Goal: Task Accomplishment & Management: Manage account settings

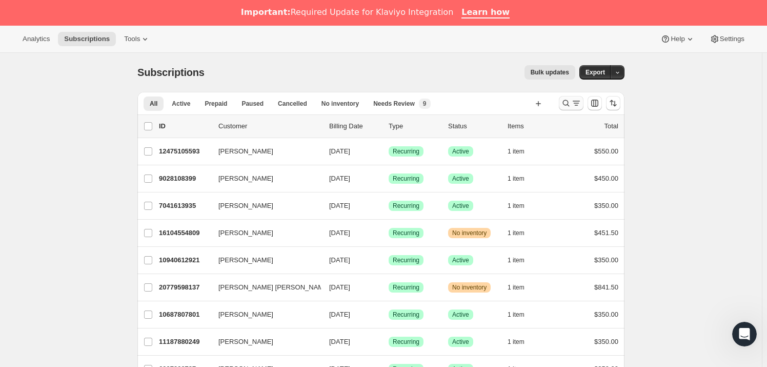
click at [564, 101] on icon "Search and filter results" at bounding box center [566, 103] width 10 height 10
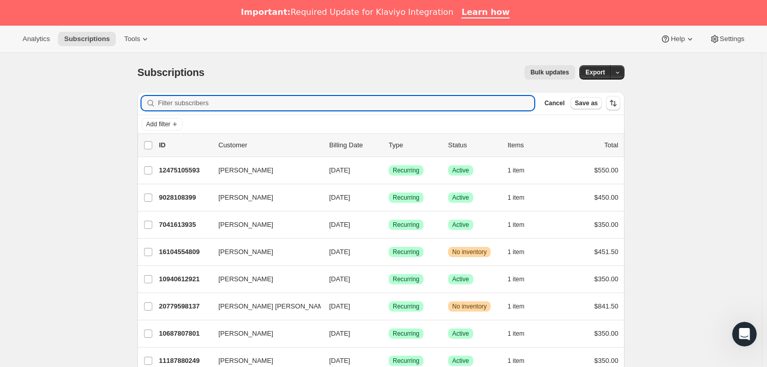
paste input "[EMAIL_ADDRESS][DOMAIN_NAME]"
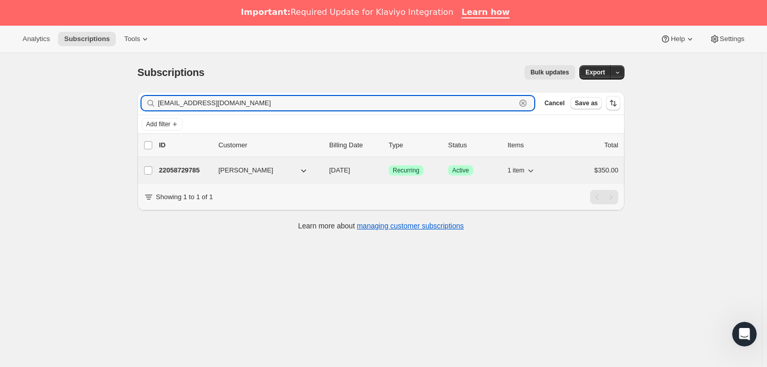
type input "[EMAIL_ADDRESS][DOMAIN_NAME]"
click at [185, 168] on p "22058729785" at bounding box center [184, 170] width 51 height 10
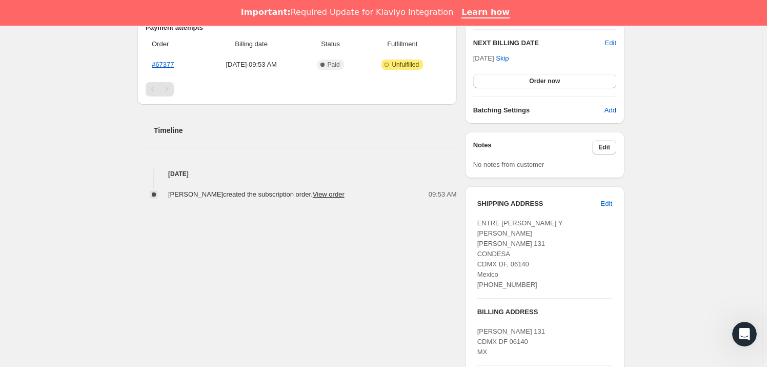
scroll to position [289, 0]
click at [608, 144] on span "Edit" at bounding box center [604, 147] width 12 height 8
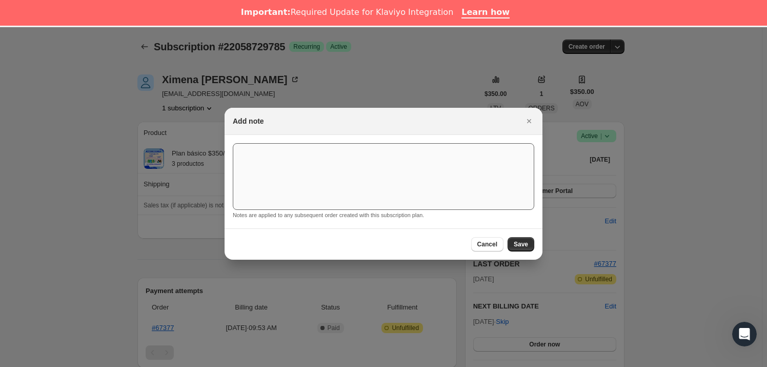
scroll to position [26, 0]
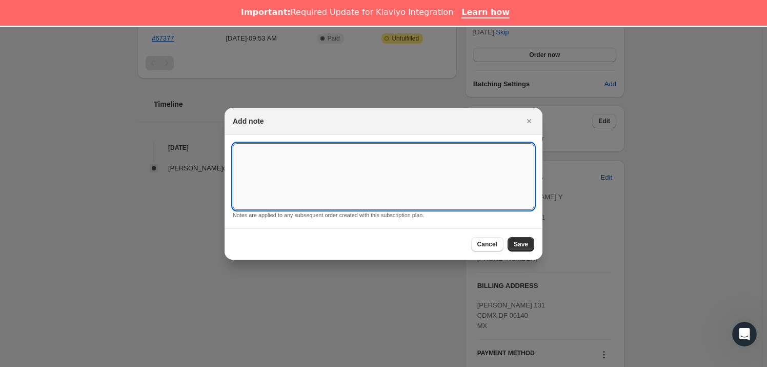
click at [305, 175] on textarea ":rcd:" at bounding box center [383, 176] width 301 height 67
type textarea "*SUSK CONFIRM*"
click at [523, 248] on span "Save" at bounding box center [521, 244] width 14 height 8
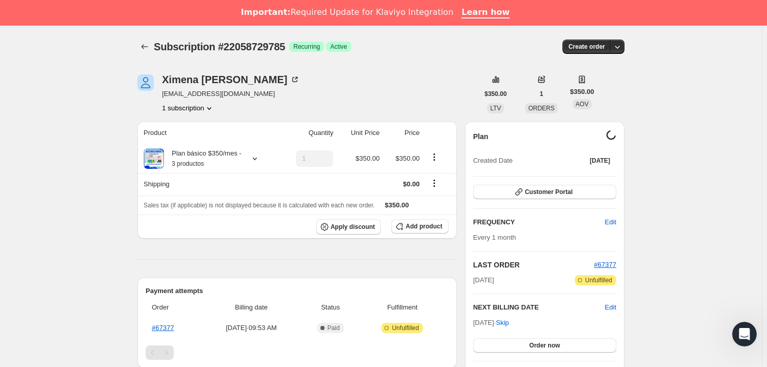
scroll to position [289, 0]
